Goal: Navigation & Orientation: Understand site structure

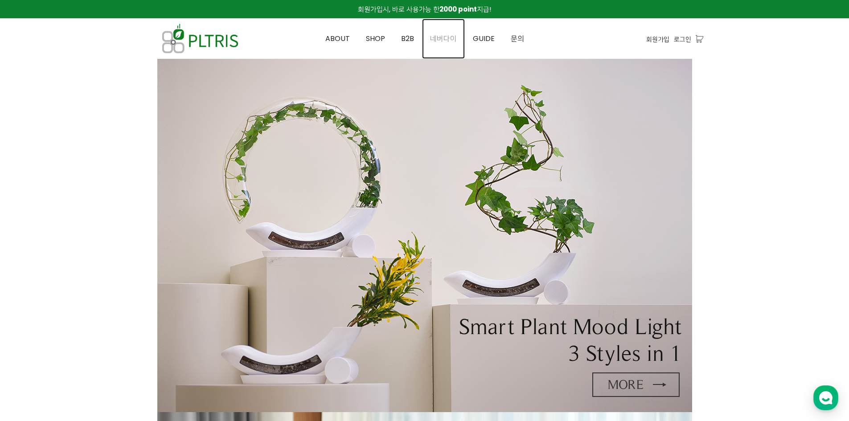
click at [443, 39] on span "네버다이" at bounding box center [443, 38] width 27 height 10
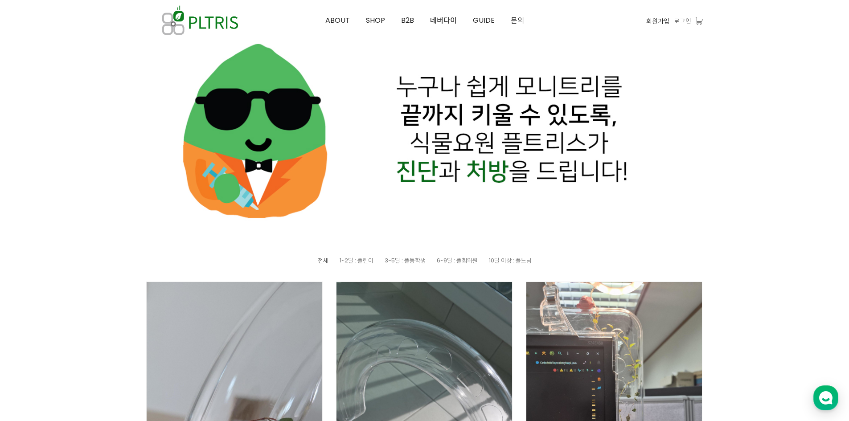
scroll to position [312, 0]
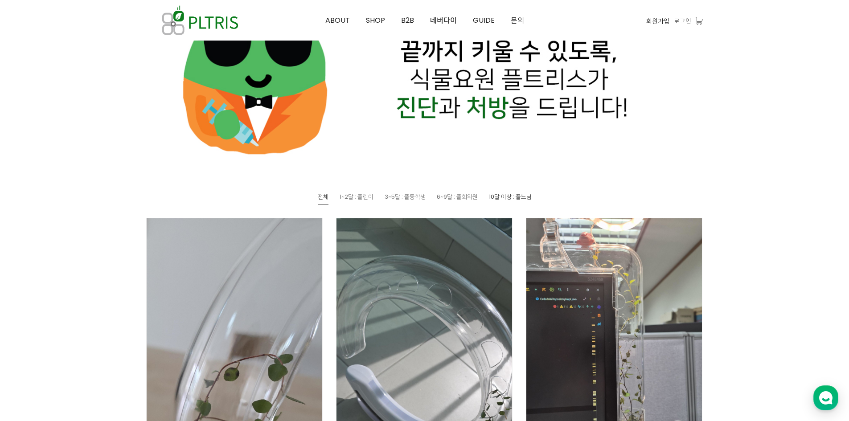
click at [525, 197] on span "10달 이상 : 플느님" at bounding box center [510, 196] width 43 height 8
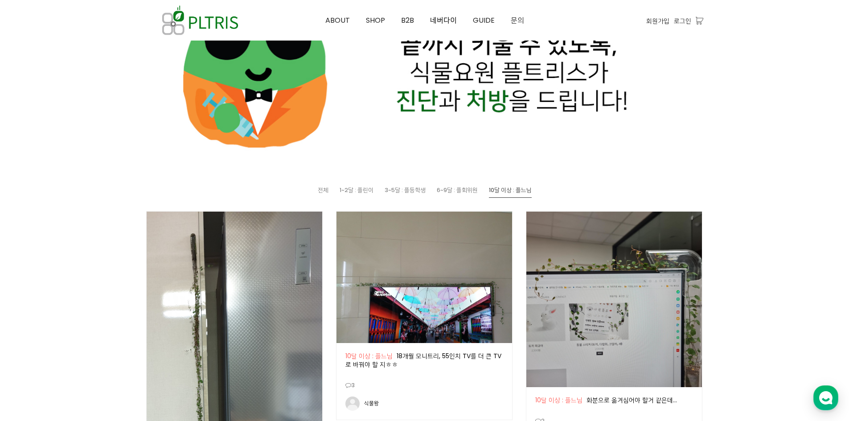
scroll to position [223, 0]
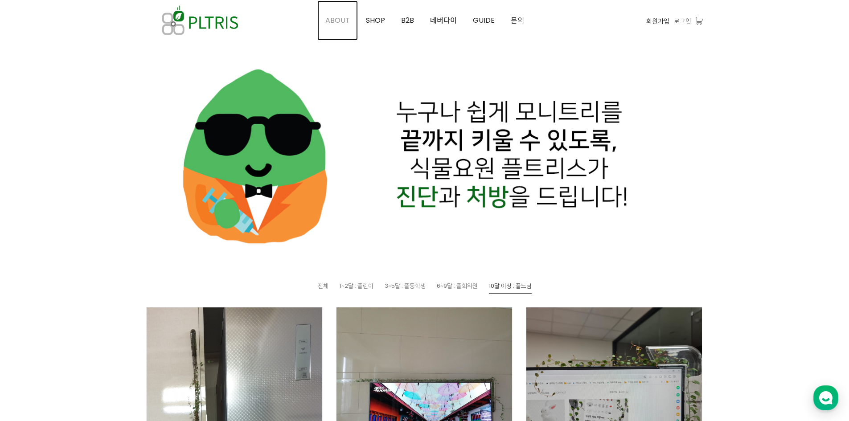
click at [342, 20] on span "ABOUT" at bounding box center [337, 20] width 25 height 10
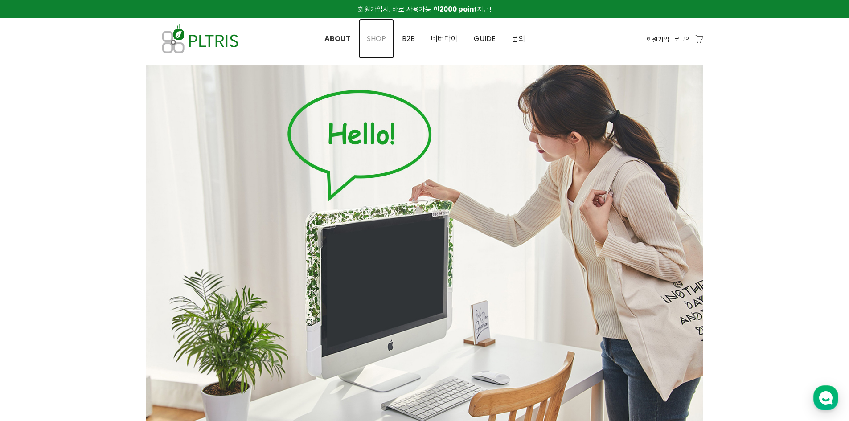
click at [377, 36] on span "SHOP" at bounding box center [376, 38] width 19 height 10
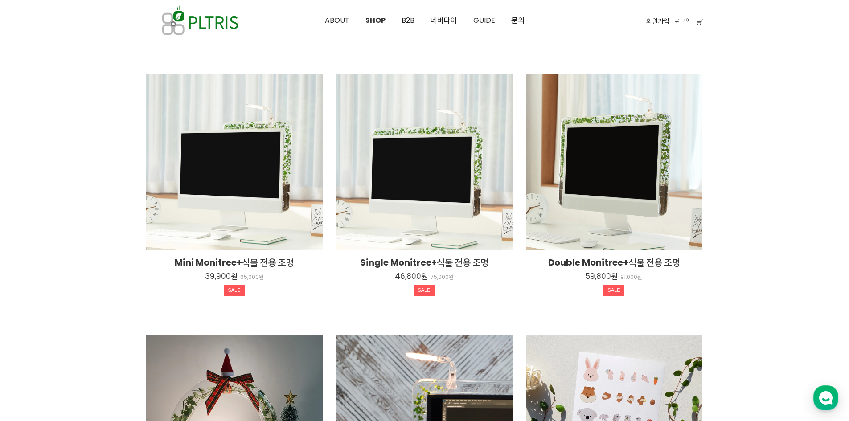
scroll to position [120, 0]
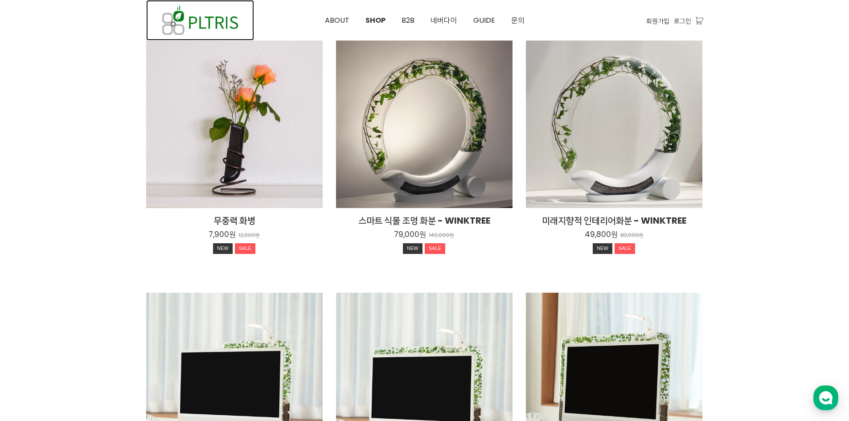
click at [213, 16] on img at bounding box center [200, 20] width 108 height 41
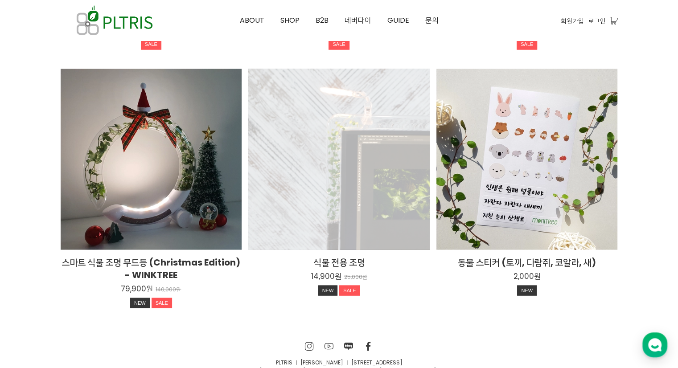
scroll to position [1687, 0]
